Goal: Go to known website: Access a specific website the user already knows

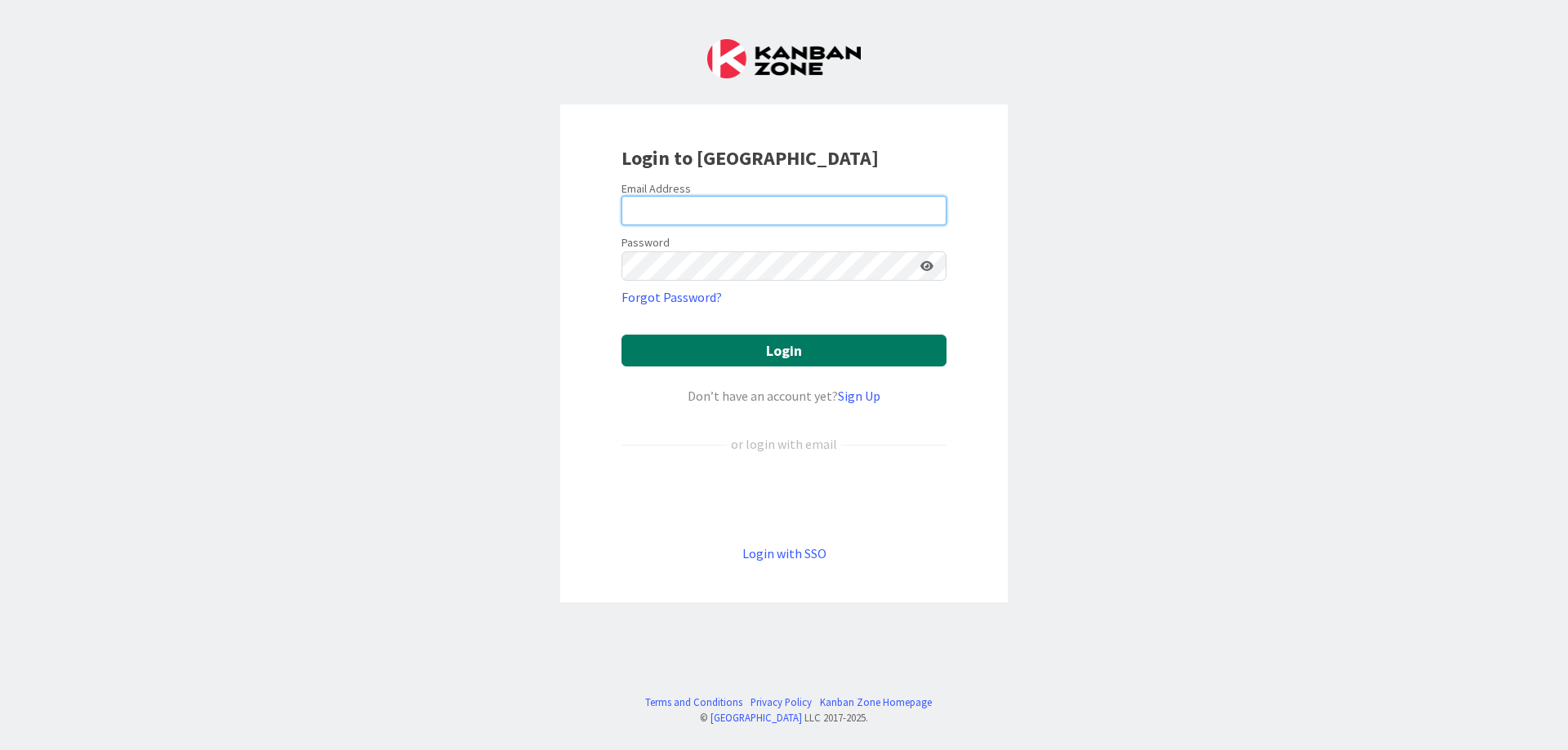
type input "[EMAIL_ADDRESS][DOMAIN_NAME]"
click at [893, 351] on button "Login" at bounding box center [784, 351] width 325 height 32
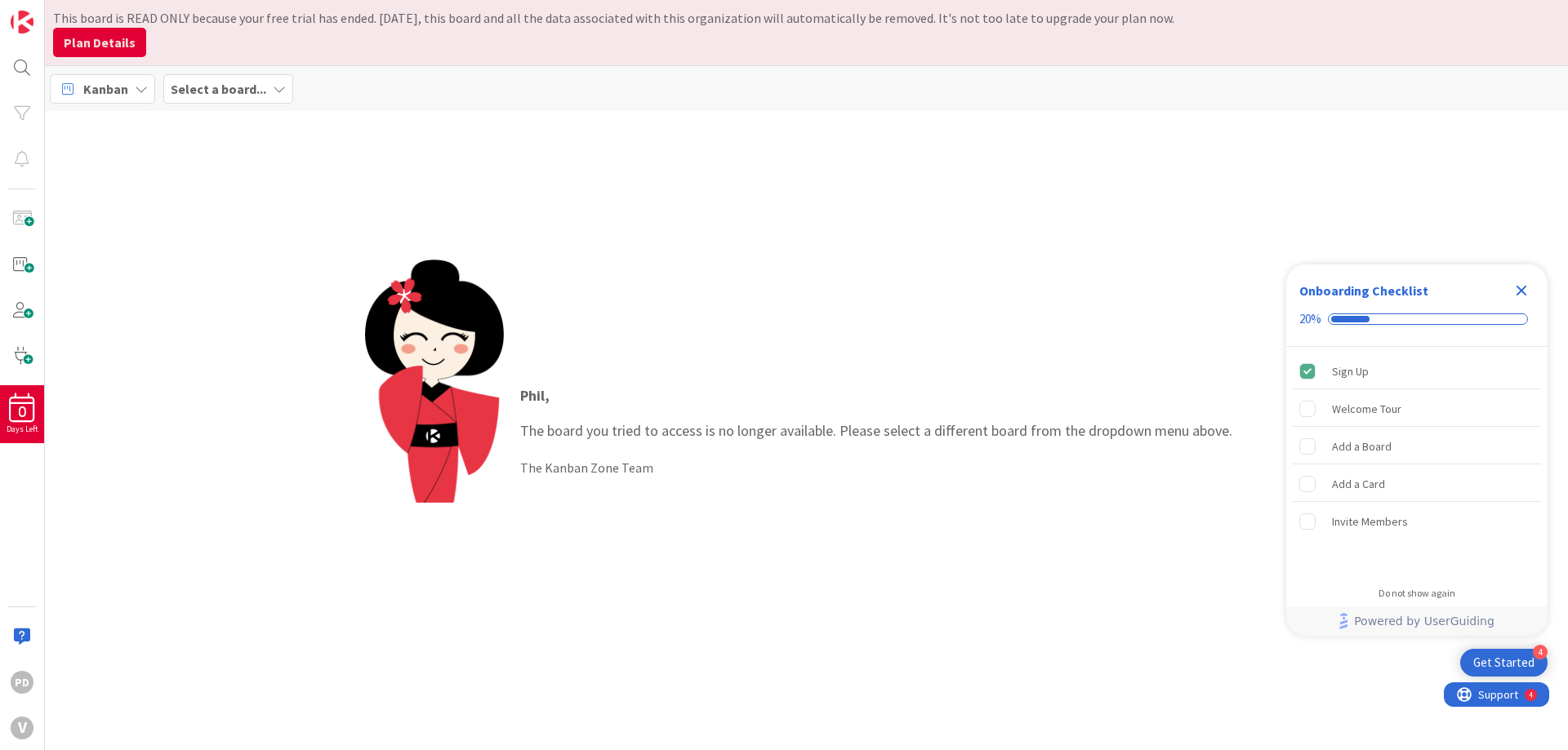
click at [129, 82] on div "Kanban" at bounding box center [103, 89] width 105 height 30
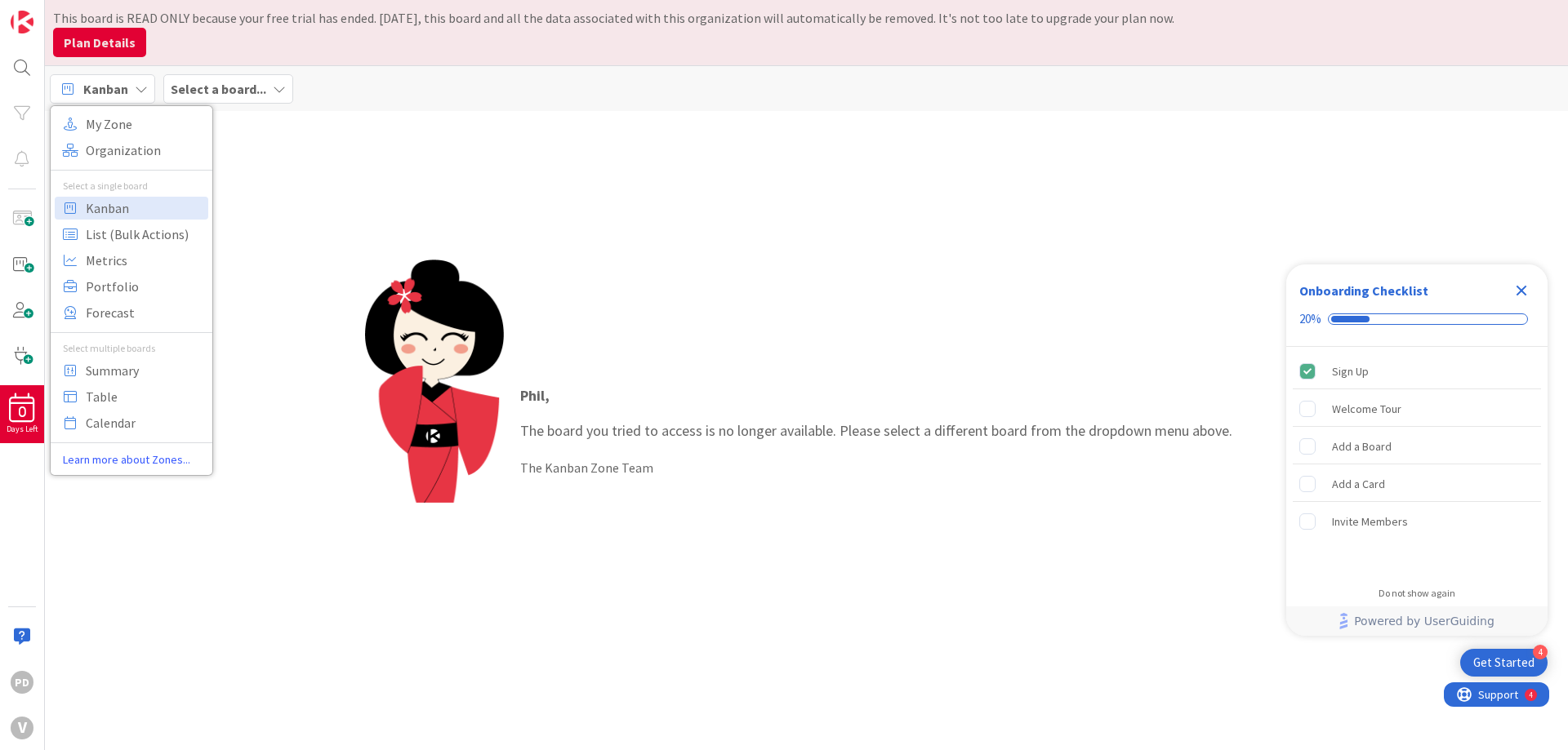
click at [287, 95] on div "Select a board..." at bounding box center [228, 89] width 130 height 30
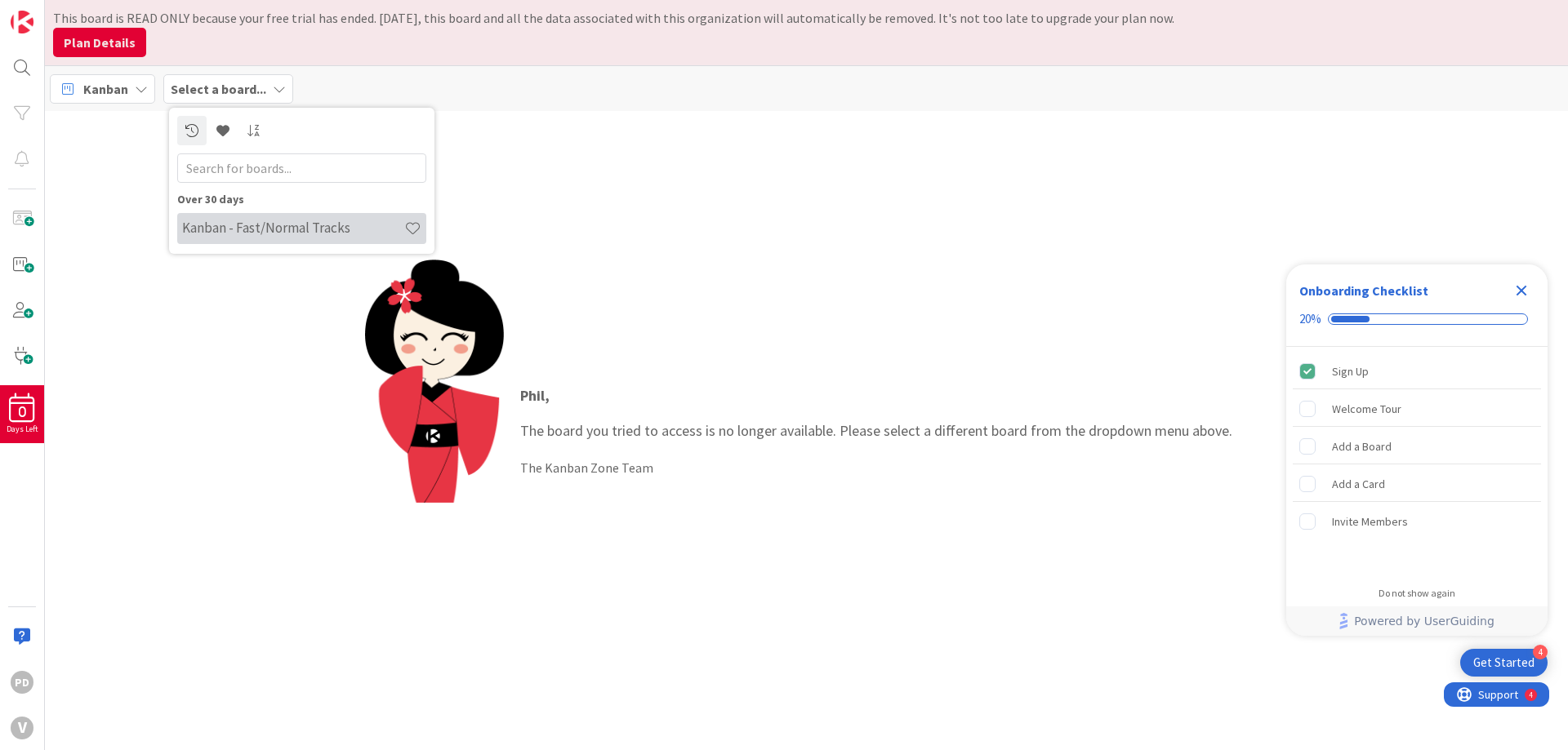
click at [261, 227] on h4 "Kanban - Fast/Normal Tracks" at bounding box center [293, 227] width 222 height 17
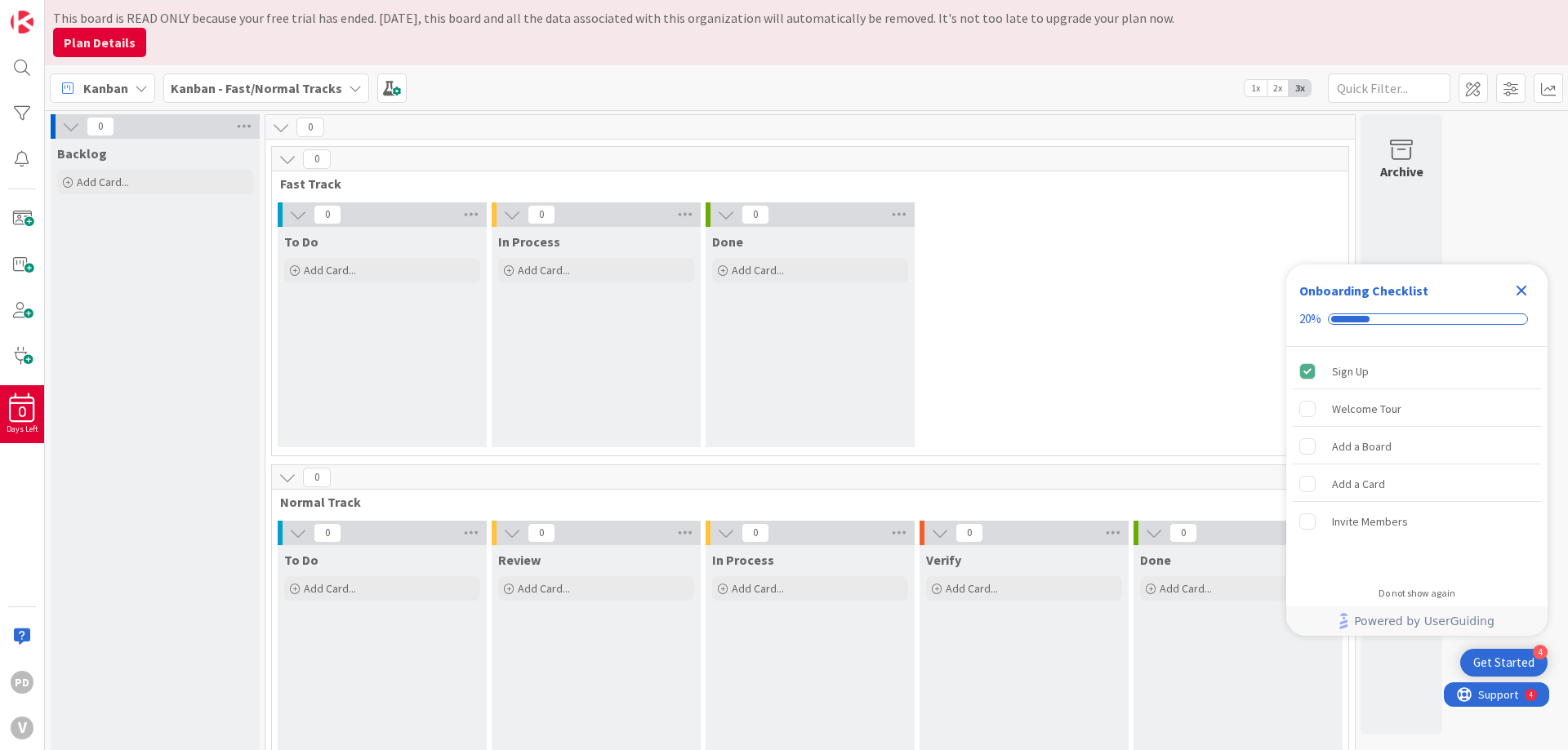
click at [1528, 288] on icon "Close Checklist" at bounding box center [1521, 290] width 19 height 19
